Goal: Information Seeking & Learning: Learn about a topic

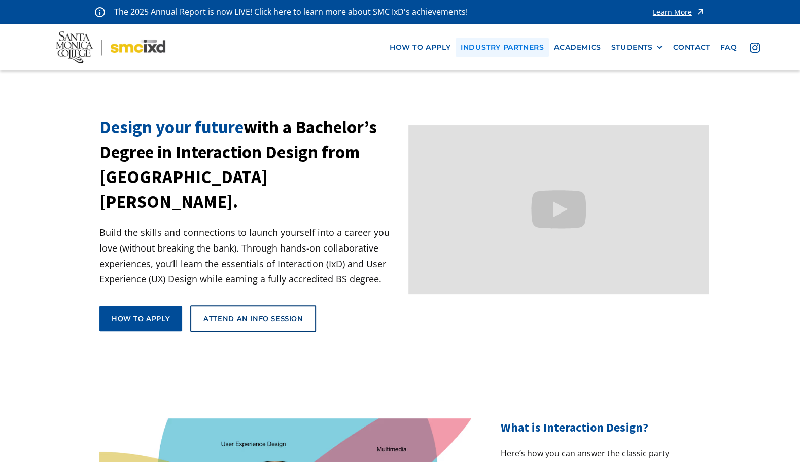
click at [488, 44] on link "industry partners" at bounding box center [502, 47] width 93 height 19
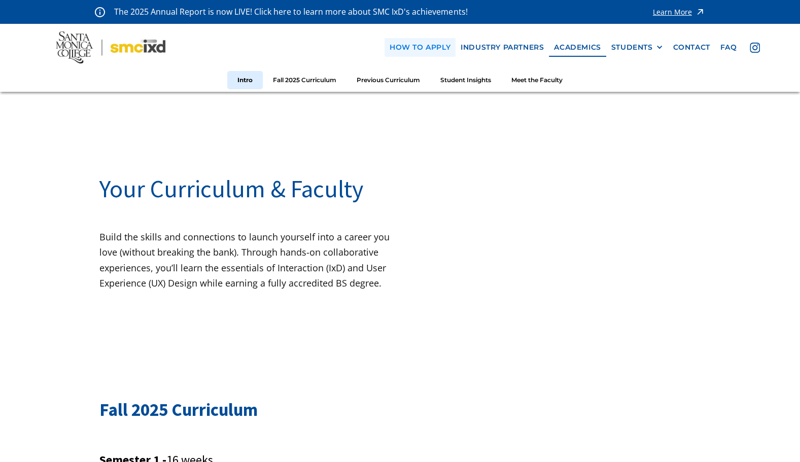
click at [433, 54] on link "how to apply" at bounding box center [420, 47] width 71 height 19
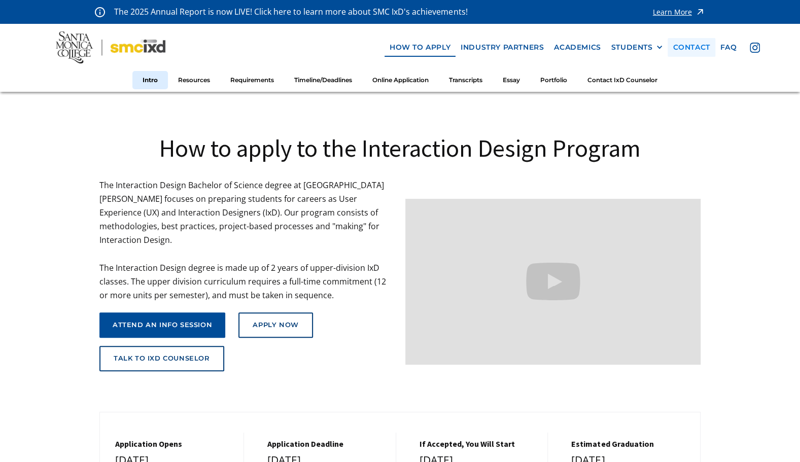
click at [679, 43] on link "contact" at bounding box center [691, 47] width 47 height 19
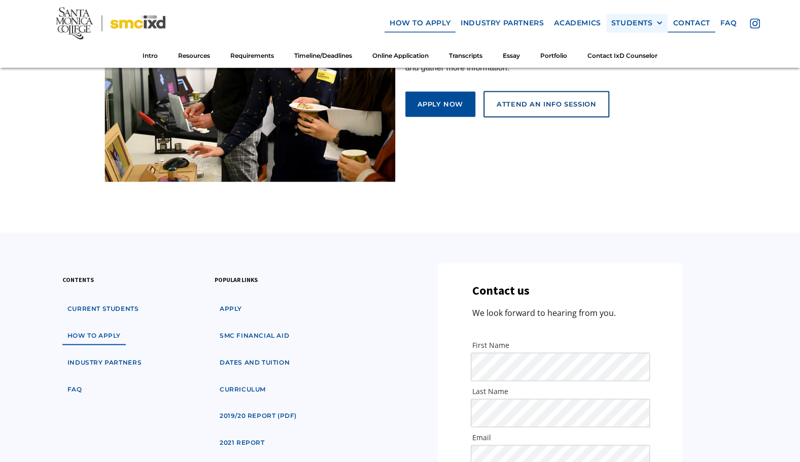
scroll to position [5792, 0]
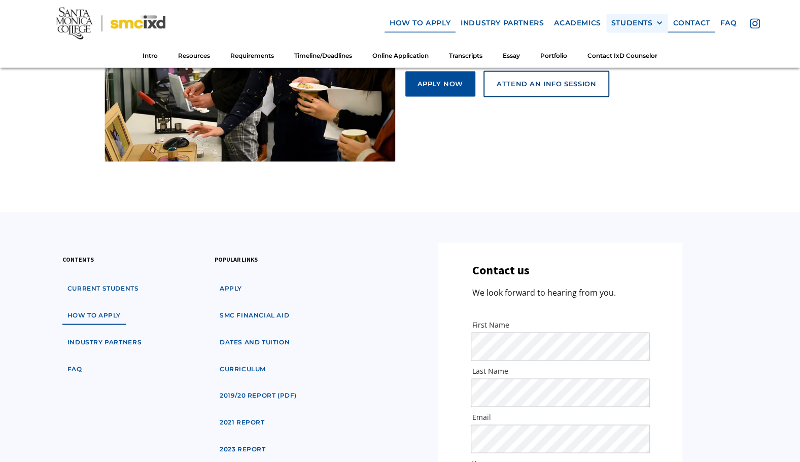
click at [630, 25] on div "STUDENTS" at bounding box center [633, 23] width 42 height 9
click at [568, 23] on link "Academics" at bounding box center [577, 23] width 57 height 19
